Goal: Information Seeking & Learning: Learn about a topic

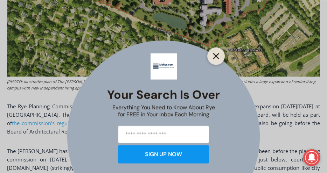
click at [219, 54] on button "Close" at bounding box center [216, 56] width 10 height 10
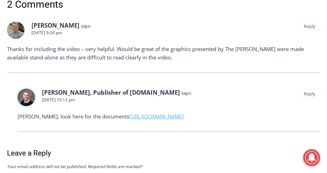
scroll to position [1285, 0]
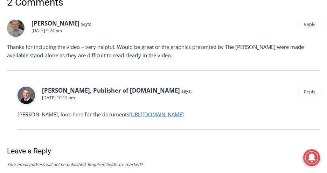
click at [170, 118] on link "[URL][DOMAIN_NAME]" at bounding box center [156, 114] width 55 height 7
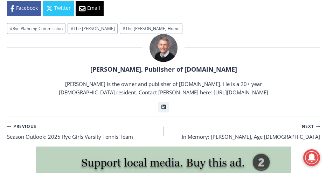
scroll to position [845, 0]
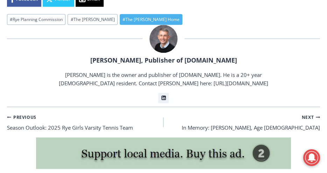
click at [124, 17] on link "# The Osborn Home" at bounding box center [151, 19] width 63 height 11
click at [124, 20] on link "# The Osborn Home" at bounding box center [151, 19] width 63 height 11
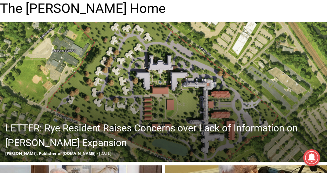
drag, startPoint x: 0, startPoint y: 0, endPoint x: 201, endPoint y: 6, distance: 200.8
click at [201, 6] on h1 "The [PERSON_NAME] Home" at bounding box center [163, 9] width 327 height 16
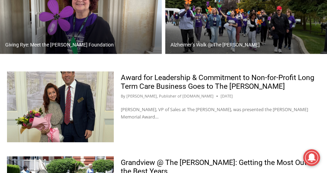
scroll to position [421, 0]
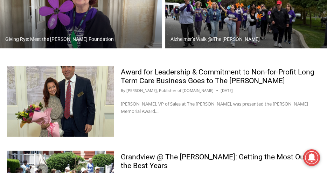
drag, startPoint x: 302, startPoint y: 44, endPoint x: 184, endPoint y: 119, distance: 139.8
click at [184, 119] on div "Award for Leadership & Commitment to Non-for-Profit Long Term Care Business Goe…" at bounding box center [220, 101] width 213 height 71
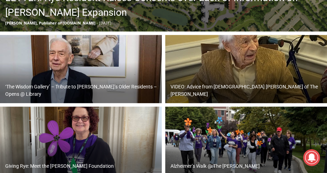
scroll to position [294, 0]
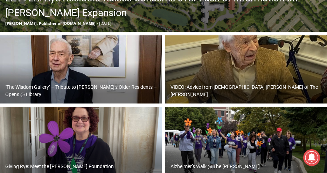
click at [236, 97] on h2 "VIDEO: Advice from 105 Year Old Harry Fleish of The Osborn" at bounding box center [247, 91] width 155 height 15
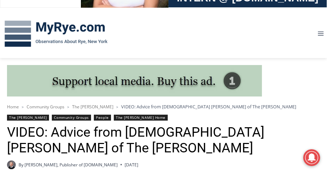
scroll to position [83, 0]
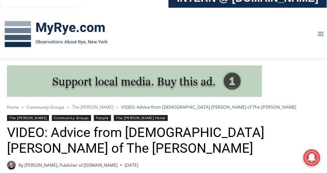
click at [53, 117] on link "Community Groups" at bounding box center [71, 118] width 39 height 6
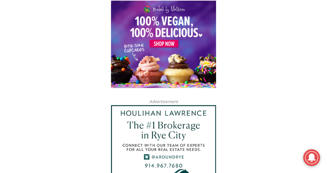
scroll to position [1969, 0]
